Goal: Information Seeking & Learning: Learn about a topic

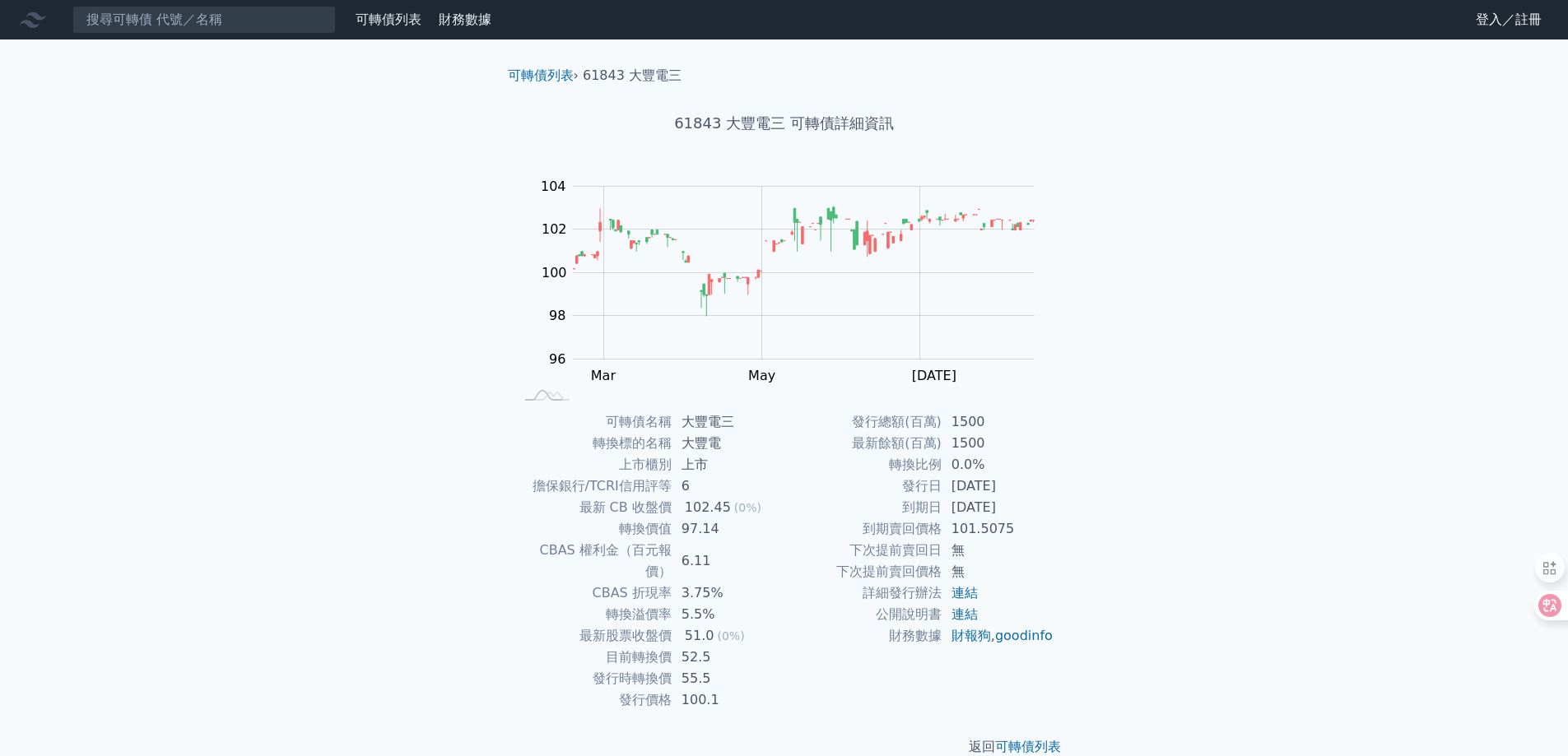
scroll to position [5, 0]
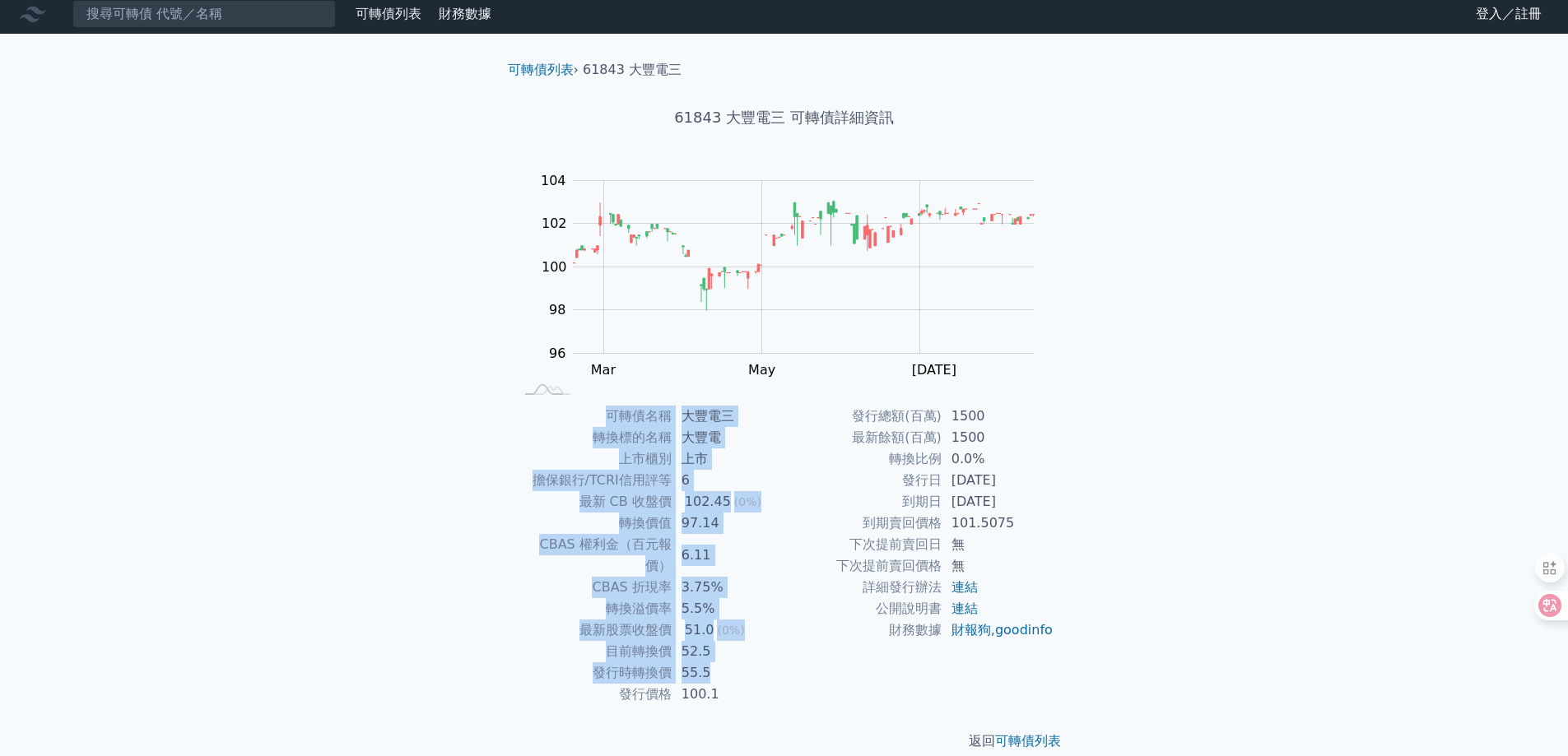
drag, startPoint x: 552, startPoint y: 411, endPoint x: 742, endPoint y: 664, distance: 316.4
click at [710, 654] on tbody "可轉債名稱 大豐電三 轉換標的名稱 大豐電 上市櫃別 上市 擔保銀行/TCRI信用評等 6 最新 CB 收盤價 102.45 (0%) 轉換價值 97.14 …" at bounding box center [650, 555] width 270 height 299
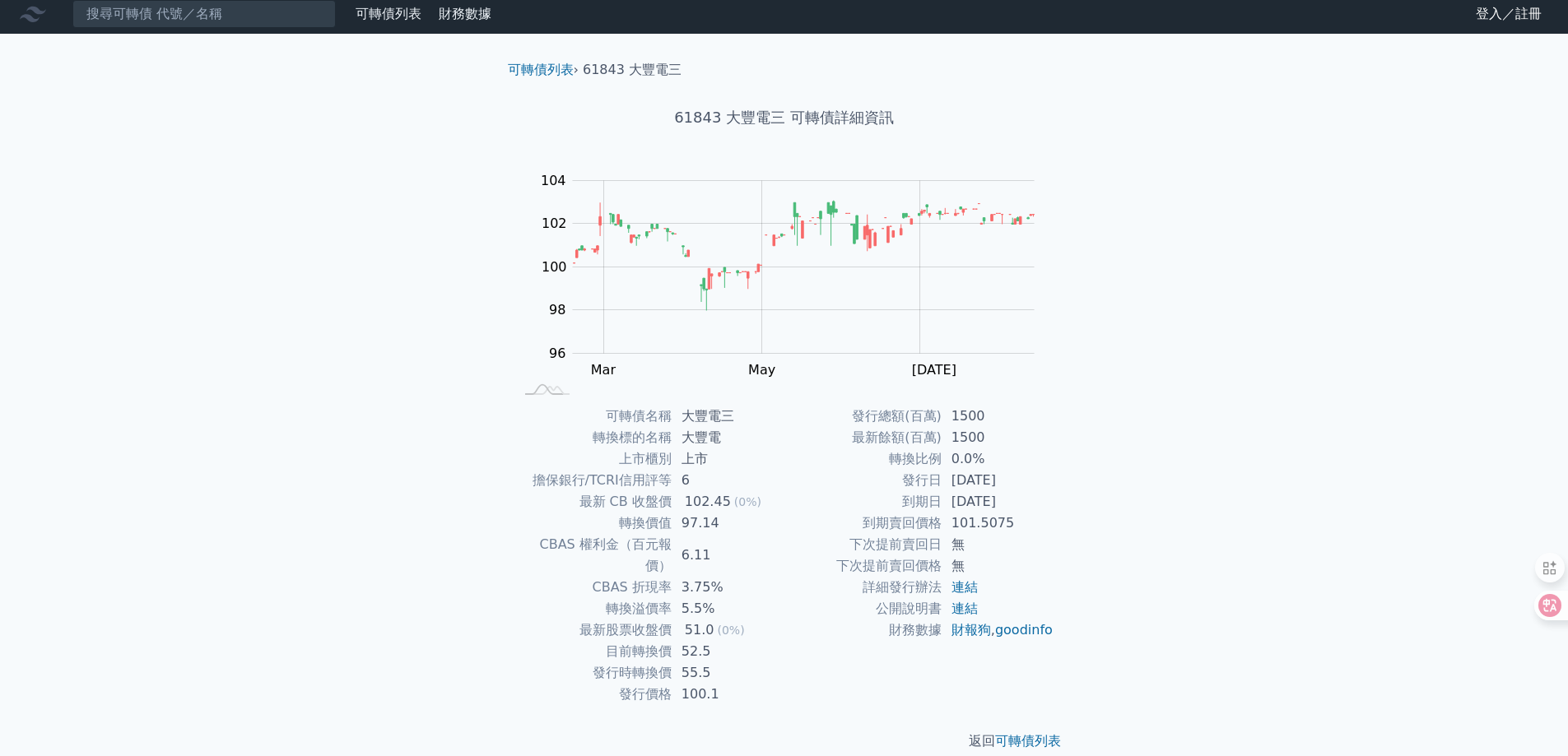
click at [743, 684] on td "100.1" at bounding box center [727, 695] width 113 height 22
drag, startPoint x: 588, startPoint y: 651, endPoint x: 708, endPoint y: 650, distance: 120.0
click at [708, 662] on tr "發行時轉換價 55.5" at bounding box center [650, 673] width 270 height 22
click at [720, 662] on td "55.5" at bounding box center [727, 673] width 113 height 22
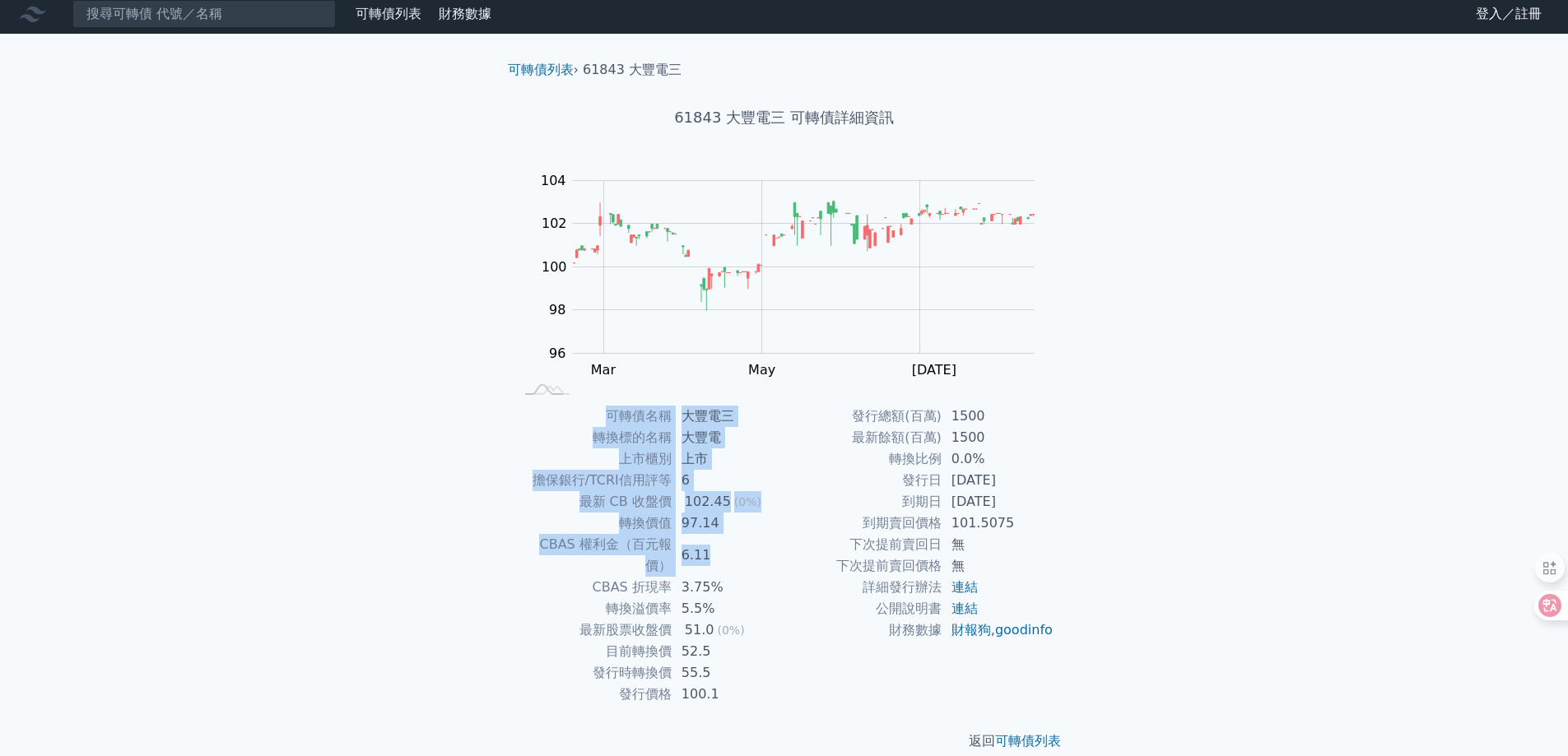
drag, startPoint x: 602, startPoint y: 405, endPoint x: 752, endPoint y: 535, distance: 198.5
click at [752, 535] on div "可轉債列表 › 61843 大豐電三 61843 大豐電三 可轉債詳細資訊 Zoom Out 104 95 96 97 98 99 100 106 102 1…" at bounding box center [784, 405] width 579 height 744
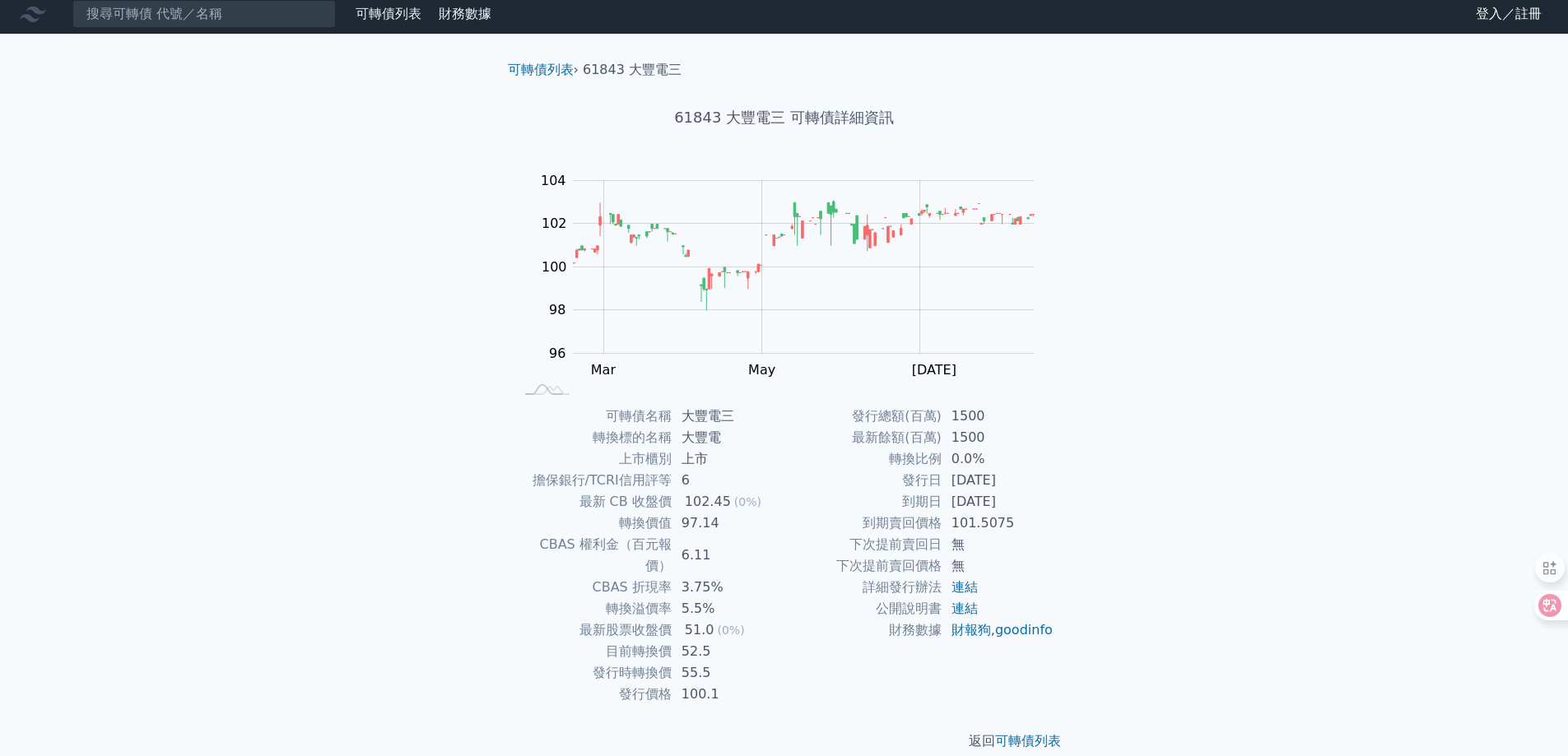
click at [989, 520] on td "101.5075" at bounding box center [998, 524] width 113 height 22
